Goal: Information Seeking & Learning: Learn about a topic

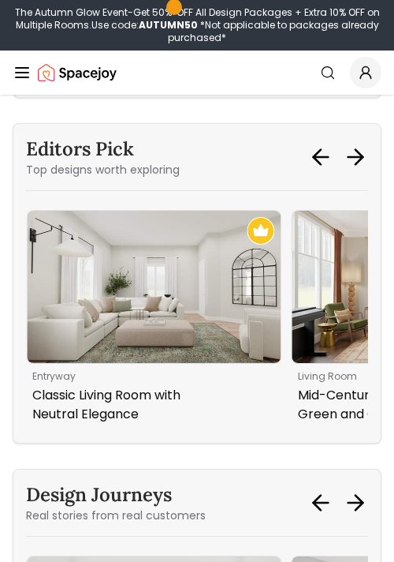
scroll to position [9172, 0]
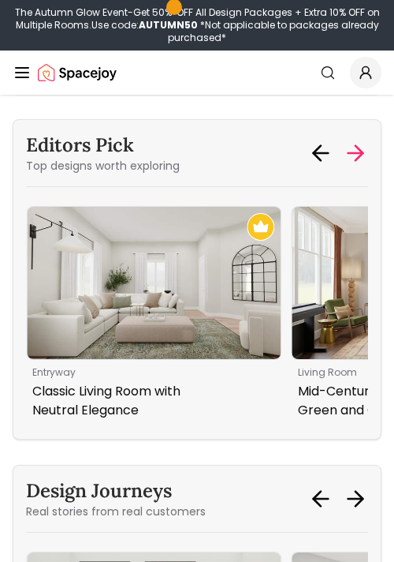
click at [350, 140] on icon at bounding box center [355, 152] width 25 height 25
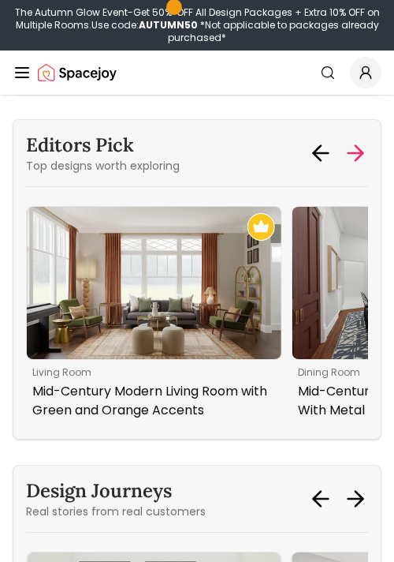
click at [350, 153] on icon at bounding box center [356, 153] width 15 height 0
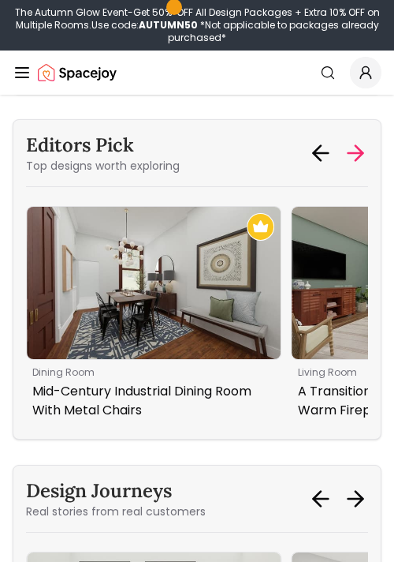
click at [350, 153] on icon at bounding box center [356, 153] width 15 height 0
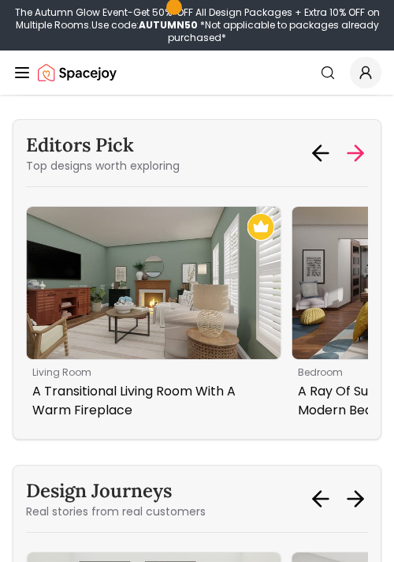
click at [350, 153] on icon at bounding box center [356, 153] width 15 height 0
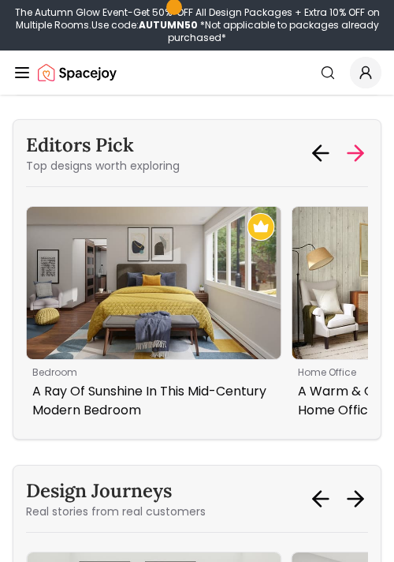
click at [350, 153] on icon at bounding box center [356, 153] width 15 height 0
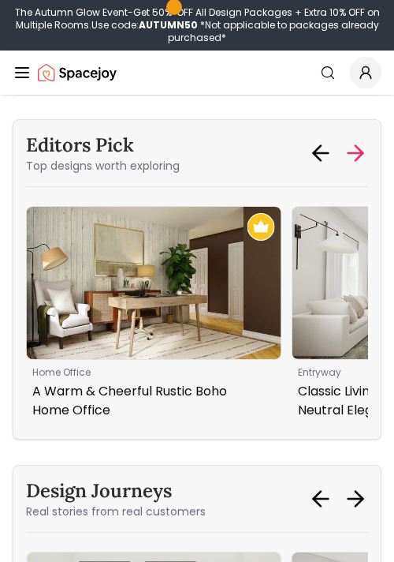
click at [350, 153] on icon at bounding box center [356, 153] width 15 height 0
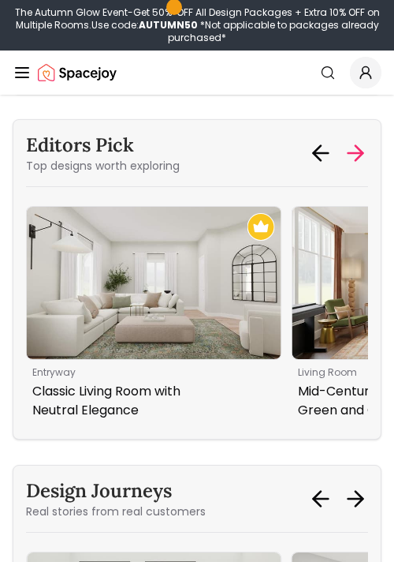
click at [350, 140] on icon at bounding box center [355, 152] width 25 height 25
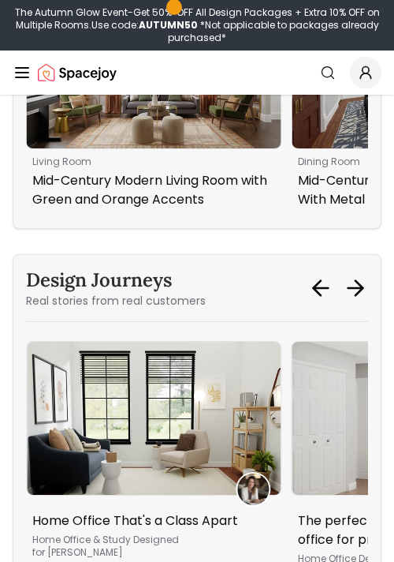
scroll to position [9383, 0]
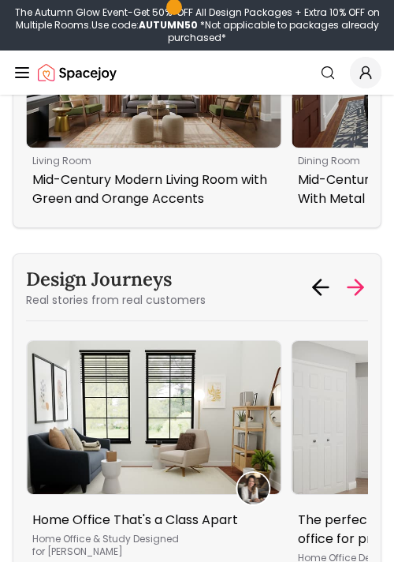
click at [360, 287] on icon at bounding box center [356, 287] width 15 height 0
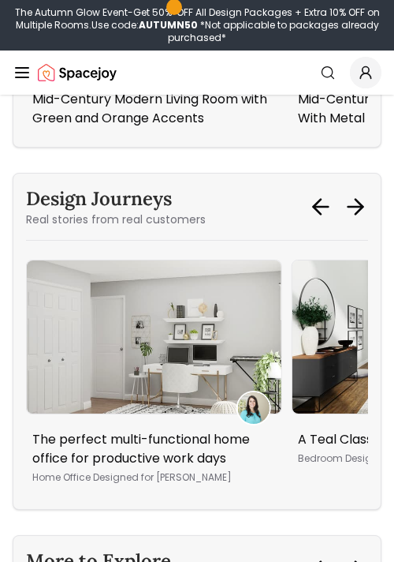
scroll to position [9462, 0]
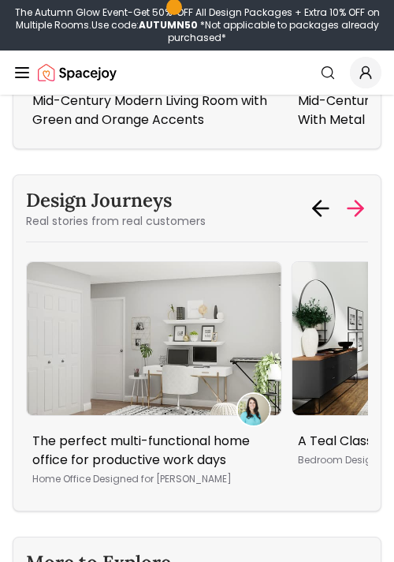
click at [356, 196] on icon at bounding box center [355, 208] width 25 height 25
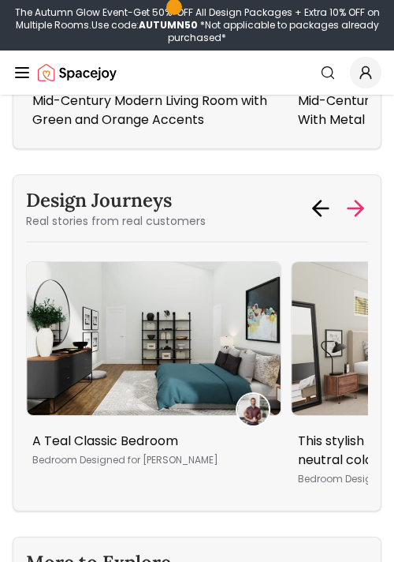
click at [357, 196] on icon at bounding box center [355, 208] width 25 height 25
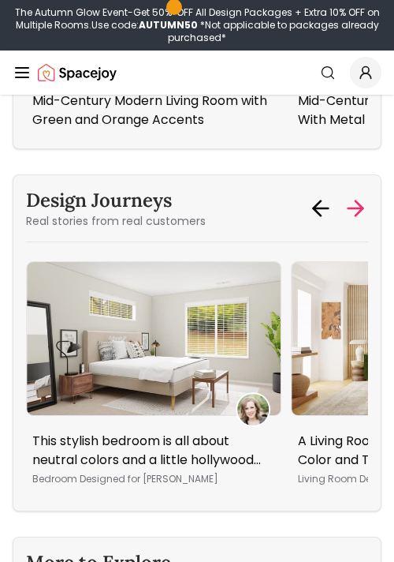
click at [361, 201] on icon at bounding box center [359, 208] width 7 height 15
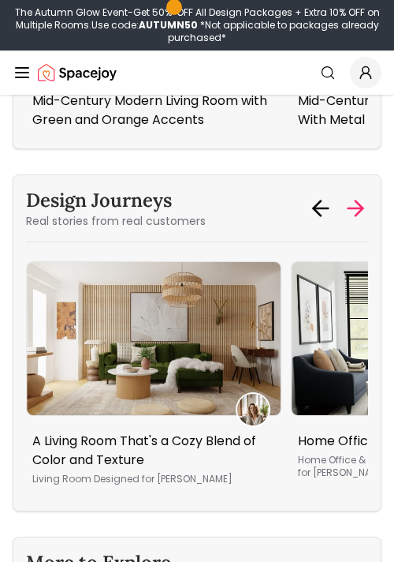
click at [361, 201] on icon at bounding box center [359, 208] width 7 height 15
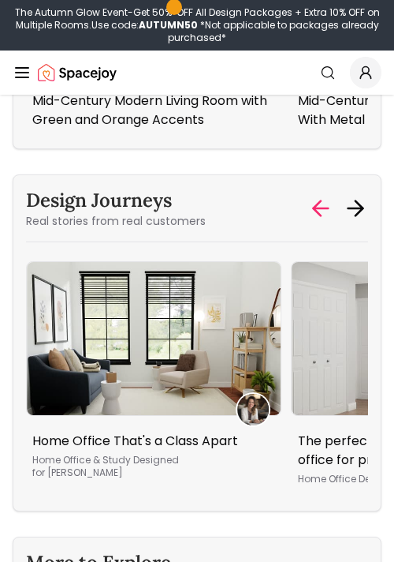
click at [314, 201] on icon at bounding box center [317, 208] width 7 height 15
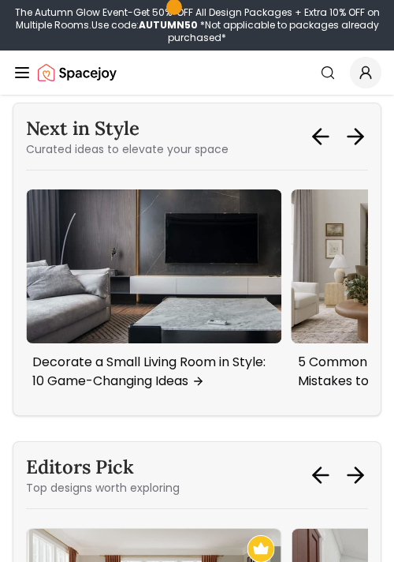
scroll to position [8861, 0]
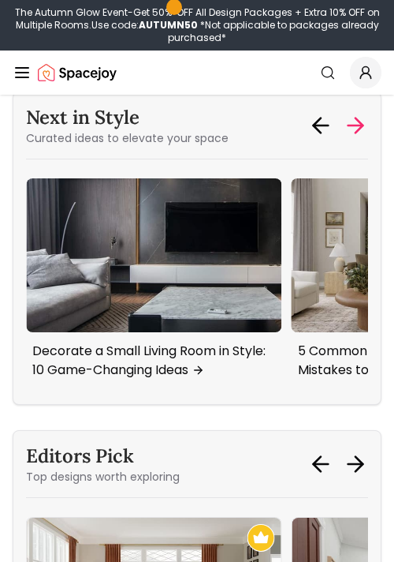
click at [355, 113] on icon at bounding box center [355, 125] width 25 height 25
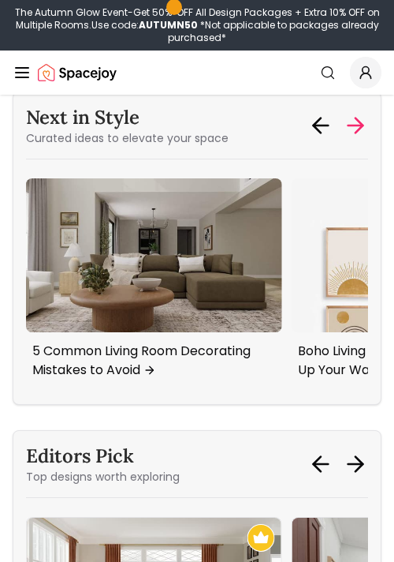
click at [355, 113] on icon at bounding box center [355, 125] width 25 height 25
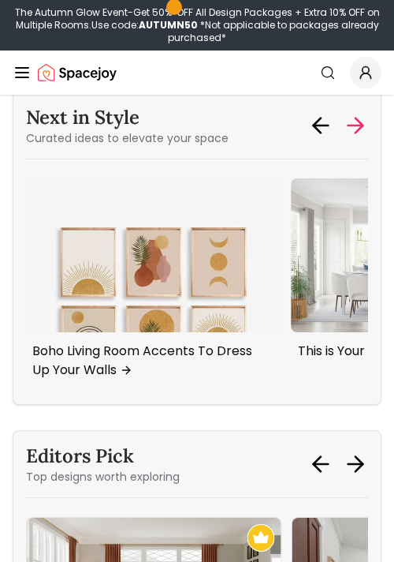
click at [355, 113] on icon at bounding box center [355, 125] width 25 height 25
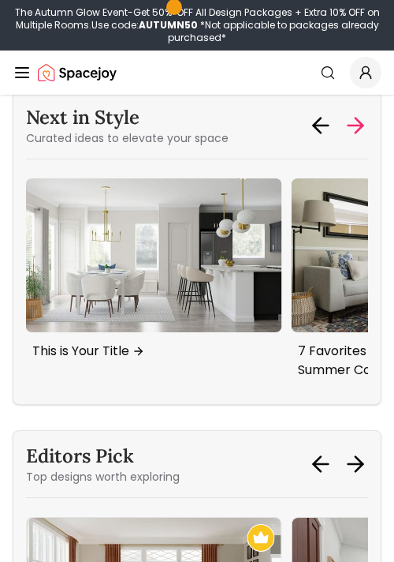
click at [355, 113] on icon at bounding box center [355, 125] width 25 height 25
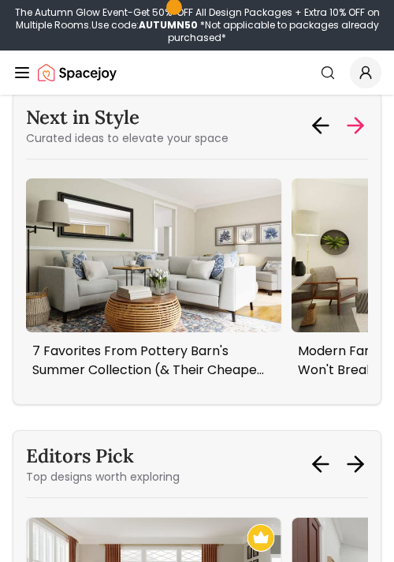
click at [355, 113] on icon at bounding box center [355, 125] width 25 height 25
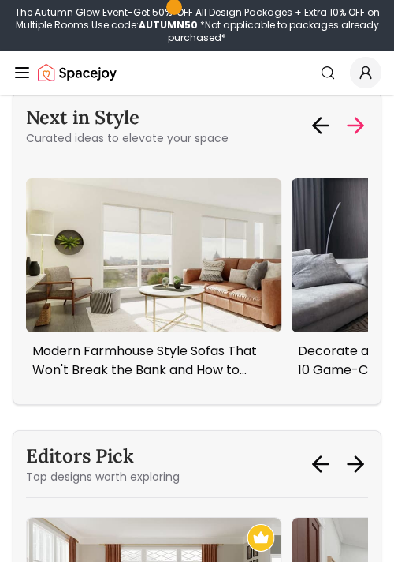
click at [355, 113] on icon at bounding box center [355, 125] width 25 height 25
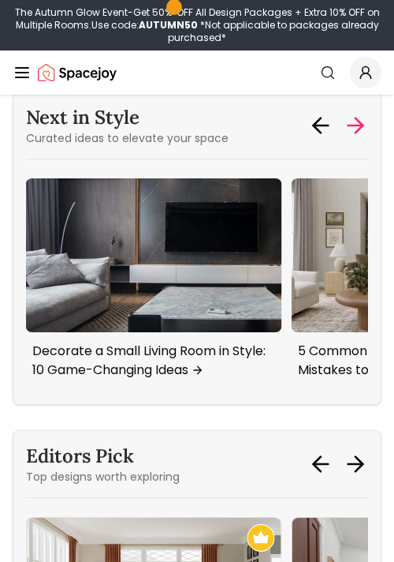
click at [355, 113] on icon at bounding box center [355, 125] width 25 height 25
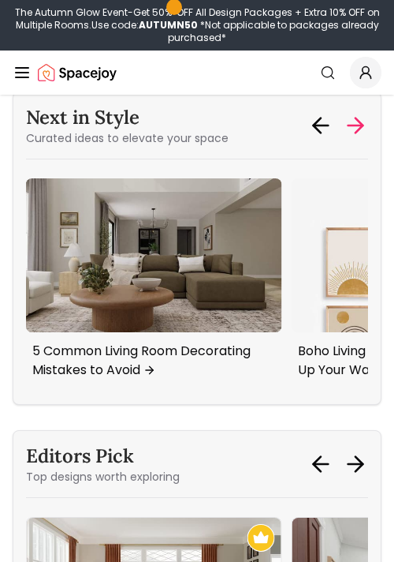
click at [355, 113] on icon at bounding box center [355, 125] width 25 height 25
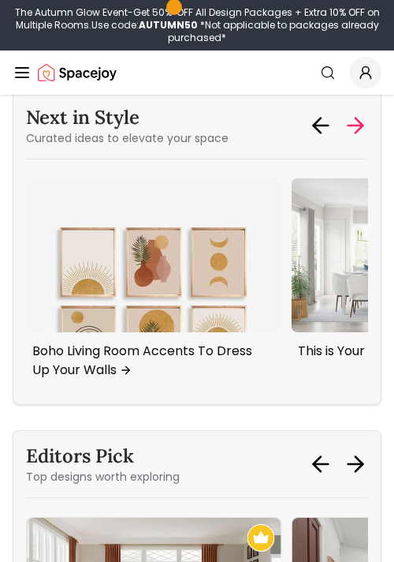
click at [355, 113] on icon at bounding box center [355, 125] width 25 height 25
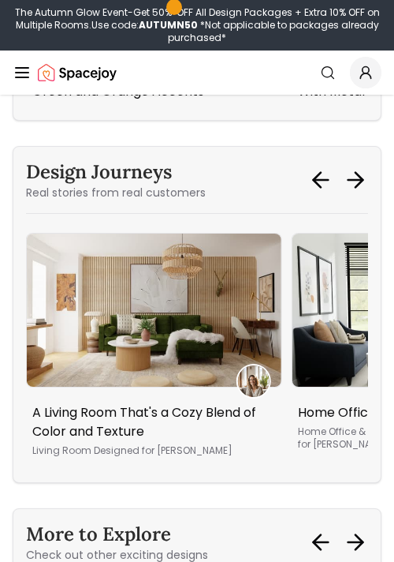
scroll to position [9493, 0]
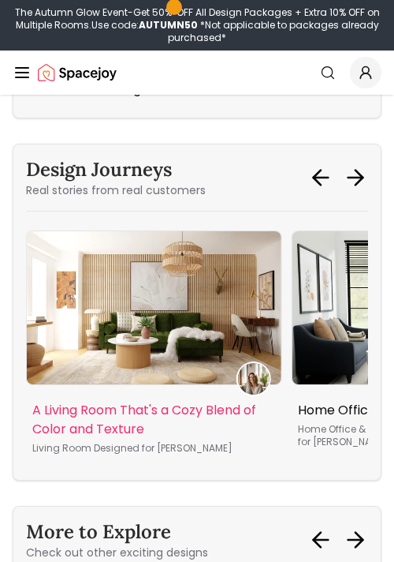
click at [230, 247] on img "1 / 5" at bounding box center [154, 307] width 255 height 153
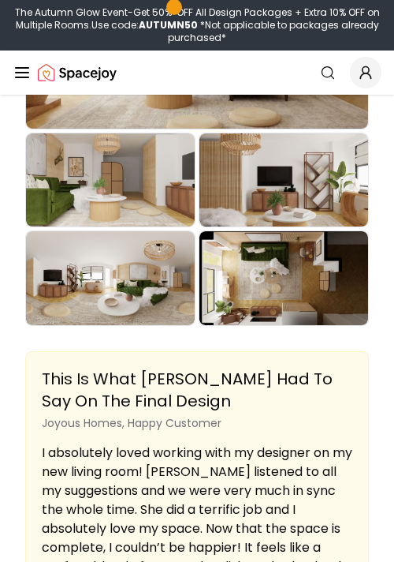
scroll to position [3924, 0]
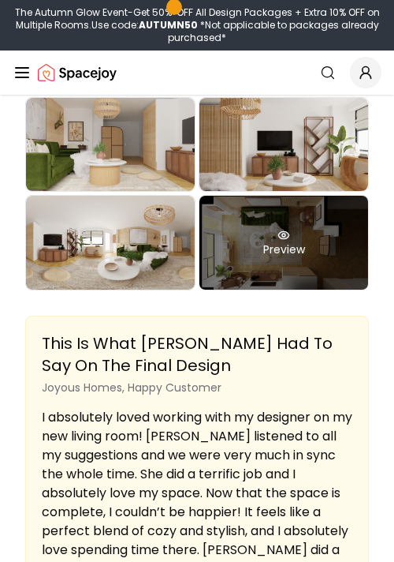
click at [256, 196] on div "Preview" at bounding box center [284, 243] width 169 height 94
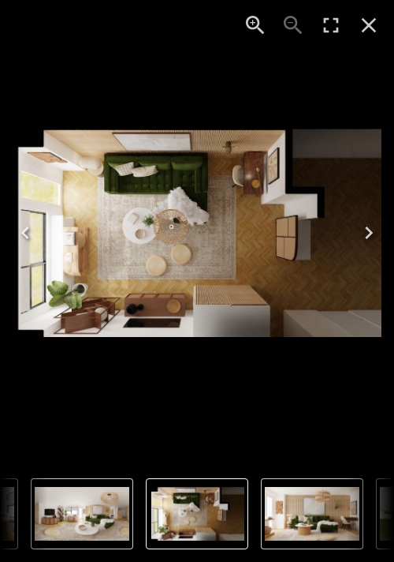
click at [372, 230] on icon "Next" at bounding box center [369, 232] width 25 height 25
click at [365, 25] on icon "Close" at bounding box center [369, 25] width 25 height 25
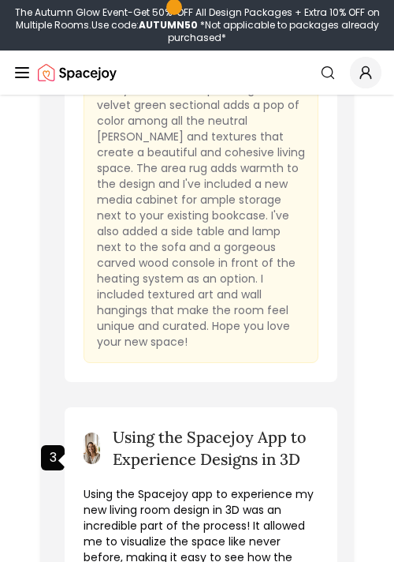
scroll to position [2522, 0]
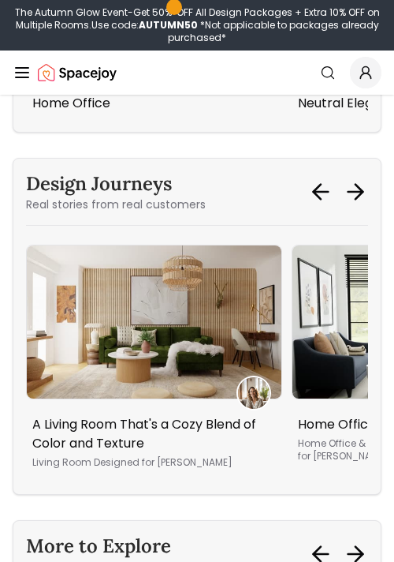
scroll to position [9493, 0]
